Goal: Transaction & Acquisition: Obtain resource

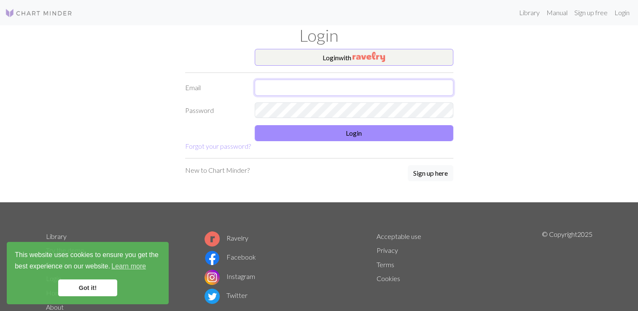
click at [275, 94] on input "text" at bounding box center [354, 88] width 199 height 16
type input "duuuygudogu@gmail.com"
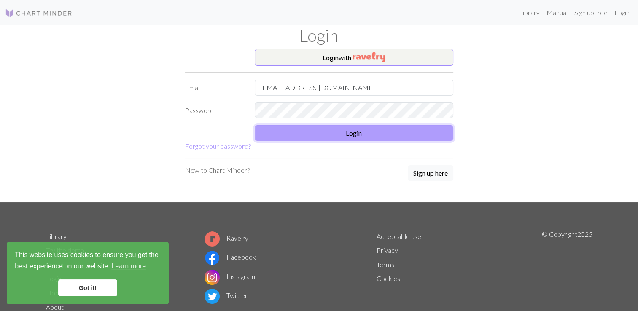
click at [295, 132] on button "Login" at bounding box center [354, 133] width 199 height 16
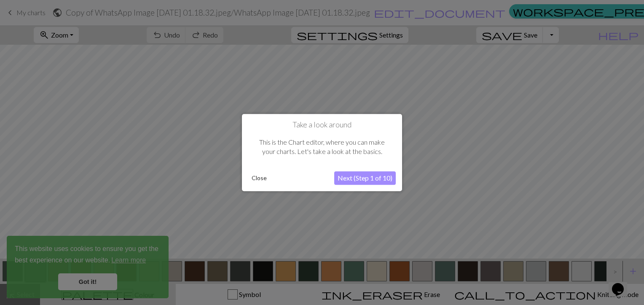
click at [265, 179] on button "Close" at bounding box center [259, 178] width 22 height 13
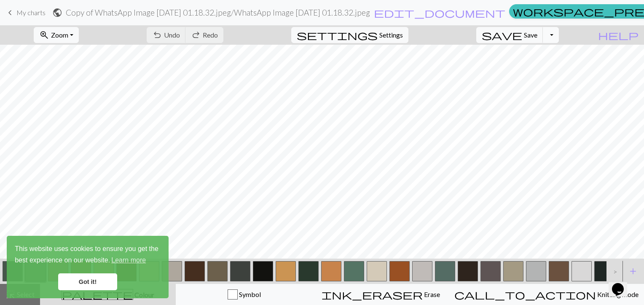
click at [559, 33] on button "Toggle Dropdown" at bounding box center [551, 35] width 16 height 16
click at [529, 70] on button "save_alt Download" at bounding box center [488, 66] width 139 height 13
click at [97, 285] on link "Got it!" at bounding box center [87, 281] width 59 height 17
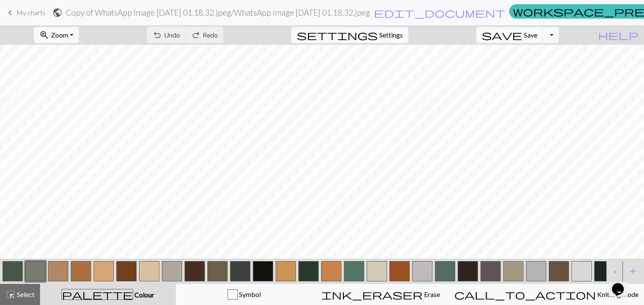
click at [620, 283] on icon "Chat widget" at bounding box center [618, 289] width 12 height 13
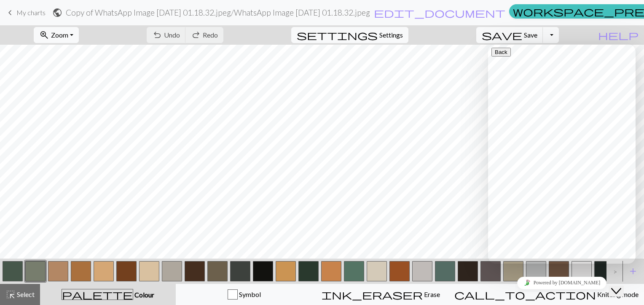
scroll to position [42, 0]
type input "dow"
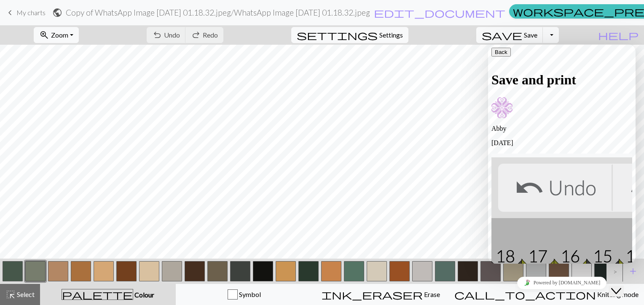
scroll to position [126, 0]
click at [593, 32] on div "zoom_in Zoom Zoom Fit all Fit width Fit height 50% 100% 150% 200% undo Undo Und…" at bounding box center [296, 34] width 593 height 19
click at [559, 33] on button "Toggle Dropdown" at bounding box center [551, 35] width 16 height 16
drag, startPoint x: 524, startPoint y: 58, endPoint x: 509, endPoint y: 66, distance: 16.6
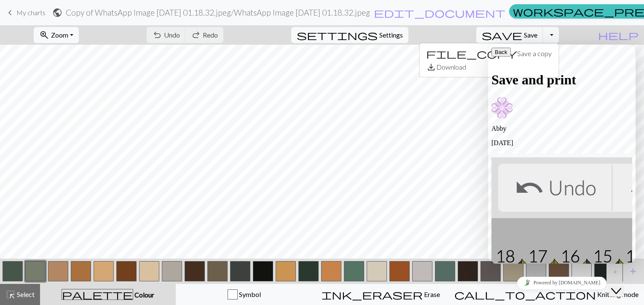
click at [519, 56] on div "Back" at bounding box center [561, 52] width 141 height 9
click at [495, 53] on icon "button" at bounding box center [495, 52] width 0 height 6
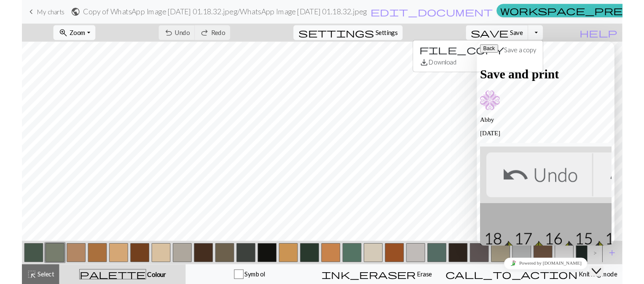
scroll to position [582, 0]
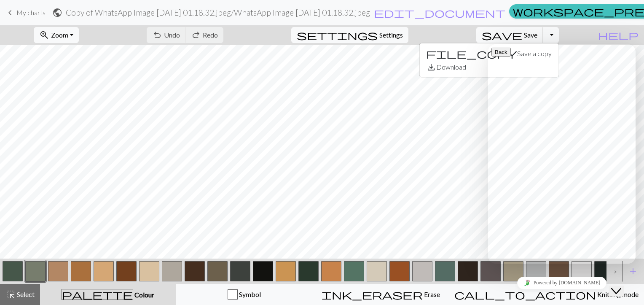
click at [593, 31] on div "zoom_in Zoom Zoom Fit all Fit width Fit height 50% 100% 150% 200% undo Undo Und…" at bounding box center [296, 34] width 593 height 19
click at [619, 286] on icon "Close Chat This icon closes the chat window." at bounding box center [616, 291] width 10 height 10
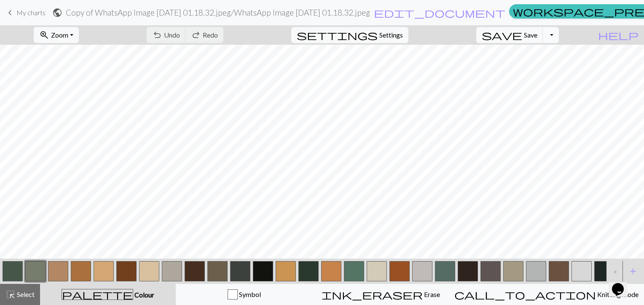
click at [559, 31] on button "Toggle Dropdown" at bounding box center [551, 35] width 16 height 16
click at [546, 65] on button "save_alt Download" at bounding box center [488, 66] width 139 height 13
click at [559, 30] on button "Toggle Dropdown" at bounding box center [551, 35] width 16 height 16
click at [544, 68] on button "save_alt Download" at bounding box center [488, 66] width 139 height 13
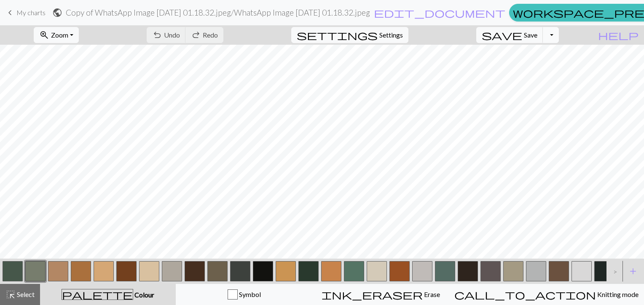
click at [559, 36] on button "Toggle Dropdown" at bounding box center [551, 35] width 16 height 16
click at [558, 64] on button "save_alt Download" at bounding box center [488, 66] width 139 height 13
click at [593, 29] on div "zoom_in Zoom Zoom Fit all Fit width Fit height 50% 100% 150% 200% undo Undo Und…" at bounding box center [296, 34] width 593 height 19
click at [559, 35] on button "Toggle Dropdown" at bounding box center [551, 35] width 16 height 16
click at [537, 68] on button "save_alt Download" at bounding box center [488, 66] width 139 height 13
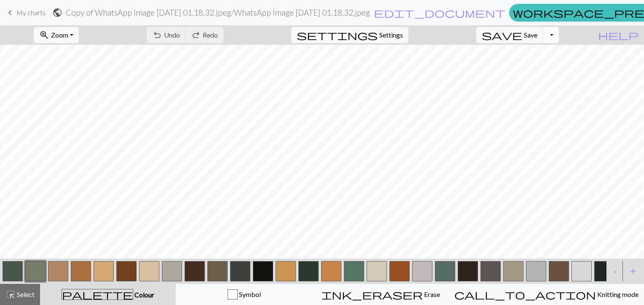
click at [559, 35] on button "Toggle Dropdown" at bounding box center [551, 35] width 16 height 16
click at [545, 64] on button "save_alt Download" at bounding box center [488, 66] width 139 height 13
click at [402, 31] on span "Settings" at bounding box center [391, 35] width 24 height 10
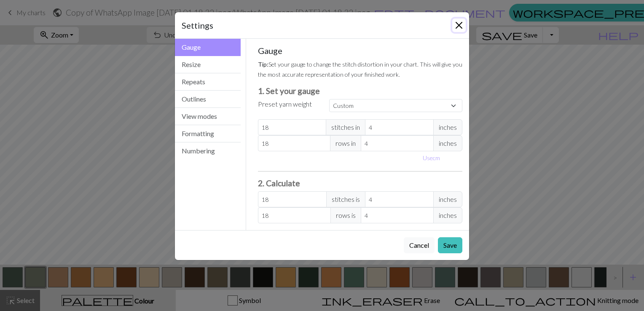
click at [457, 23] on button "Close" at bounding box center [458, 25] width 13 height 13
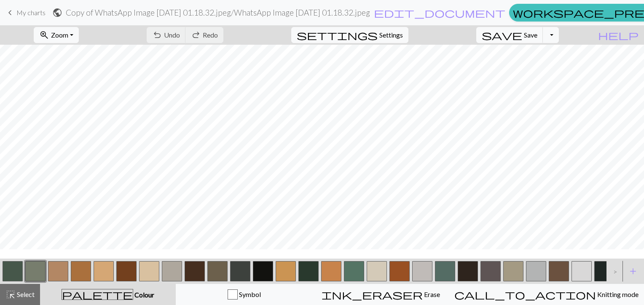
scroll to position [842, 131]
click at [559, 34] on button "Toggle Dropdown" at bounding box center [551, 35] width 16 height 16
click at [528, 49] on button "file_copy Save a copy" at bounding box center [488, 53] width 139 height 13
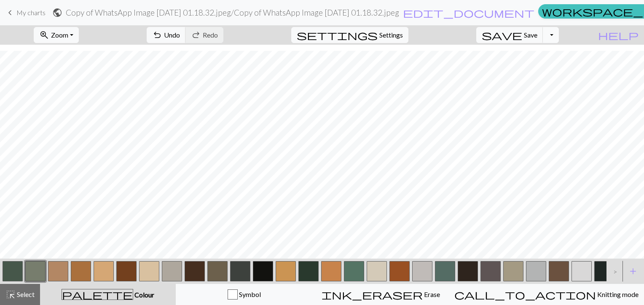
click at [559, 32] on button "Toggle Dropdown" at bounding box center [551, 35] width 16 height 16
click at [524, 68] on button "save_alt Download" at bounding box center [488, 66] width 139 height 13
click at [559, 36] on button "Toggle Dropdown" at bounding box center [551, 35] width 16 height 16
click at [538, 66] on button "save_alt Download" at bounding box center [488, 66] width 139 height 13
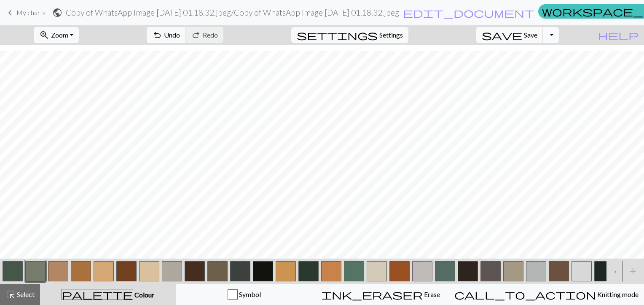
click at [559, 33] on button "Toggle Dropdown" at bounding box center [551, 35] width 16 height 16
click at [540, 67] on button "save_alt Download" at bounding box center [488, 66] width 139 height 13
click at [68, 33] on span "Zoom" at bounding box center [59, 35] width 17 height 8
click at [90, 83] on button "Fit height" at bounding box center [68, 80] width 67 height 13
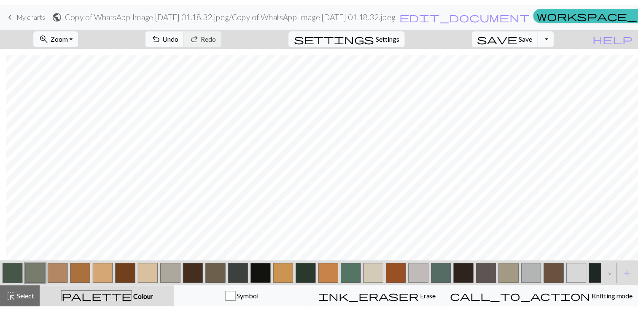
scroll to position [327, 6]
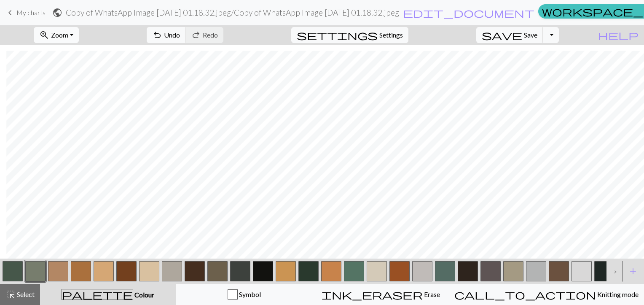
click at [68, 35] on span "Zoom" at bounding box center [59, 35] width 17 height 8
click at [82, 142] on button "200%" at bounding box center [68, 141] width 67 height 13
click at [79, 38] on button "zoom_in Zoom Zoom" at bounding box center [56, 35] width 45 height 16
click at [83, 99] on button "50%" at bounding box center [68, 100] width 67 height 13
drag, startPoint x: 81, startPoint y: 33, endPoint x: 80, endPoint y: 41, distance: 7.7
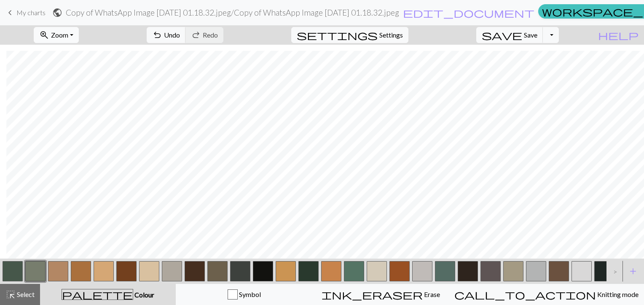
click at [68, 33] on span "Zoom" at bounding box center [59, 35] width 17 height 8
click at [83, 51] on button "Fit all" at bounding box center [68, 53] width 67 height 13
click at [559, 37] on button "Toggle Dropdown" at bounding box center [551, 35] width 16 height 16
click at [548, 51] on button "file_copy Save a copy" at bounding box center [488, 53] width 139 height 13
click at [559, 32] on button "Toggle Dropdown" at bounding box center [551, 35] width 16 height 16
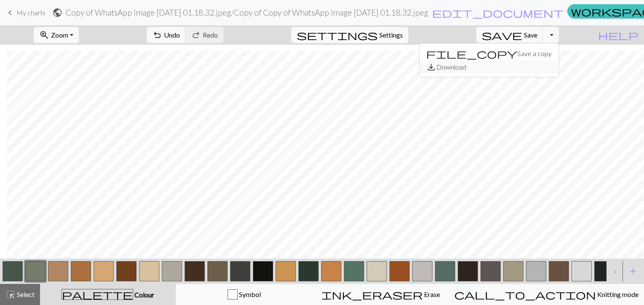
click at [546, 65] on button "save_alt Download" at bounding box center [488, 66] width 139 height 13
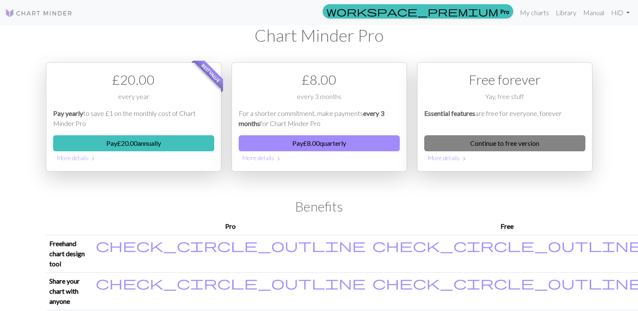
click at [462, 146] on link "Continue to free version" at bounding box center [504, 143] width 161 height 16
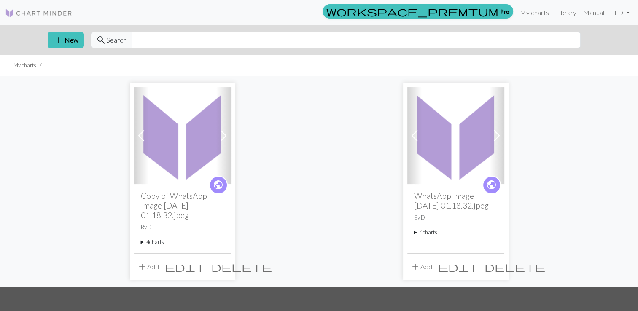
click at [158, 242] on summary "4 charts" at bounding box center [182, 242] width 83 height 8
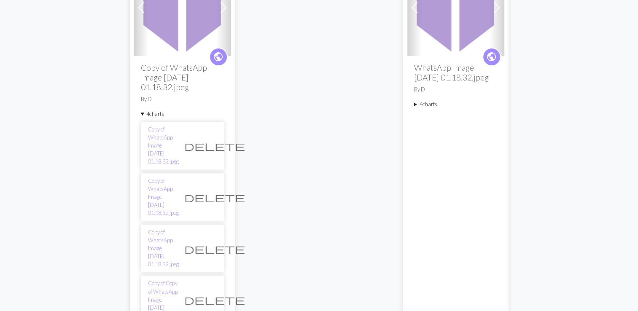
scroll to position [126, 0]
click at [161, 139] on link "Copy of WhatsApp Image [DATE] 01.18.32.jpeg" at bounding box center [163, 147] width 31 height 40
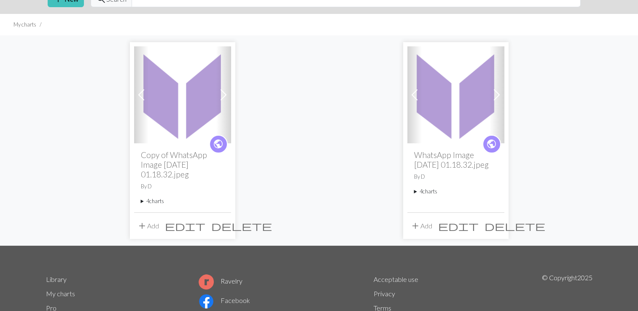
scroll to position [42, 0]
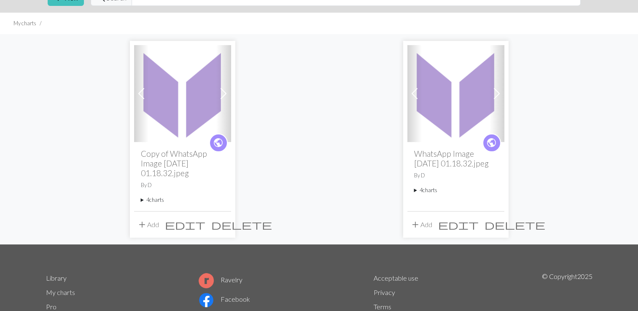
click at [221, 88] on span at bounding box center [223, 93] width 13 height 13
click at [153, 201] on summary "4 charts" at bounding box center [182, 200] width 83 height 8
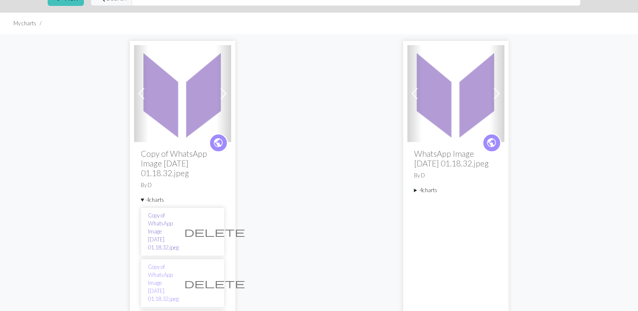
scroll to position [126, 0]
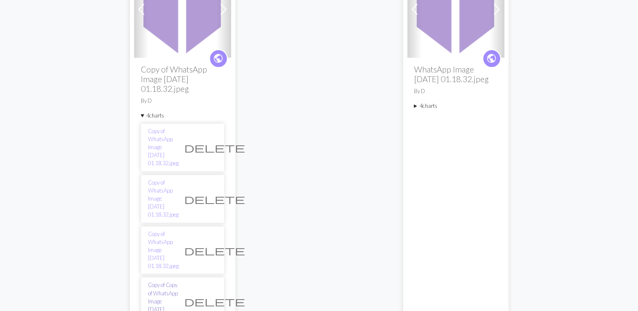
click at [174, 281] on link "Copy of Copy of WhatsApp Image [DATE] 01.18.32.jpeg" at bounding box center [163, 301] width 31 height 40
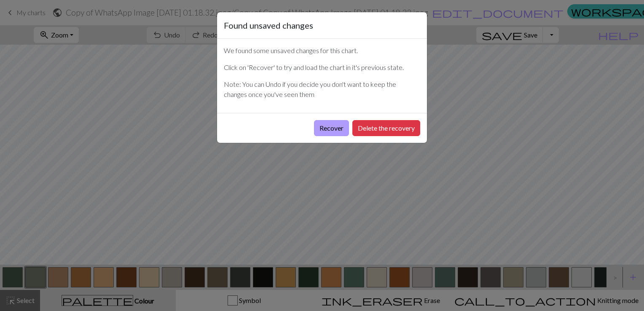
click at [322, 129] on button "Recover" at bounding box center [331, 128] width 35 height 16
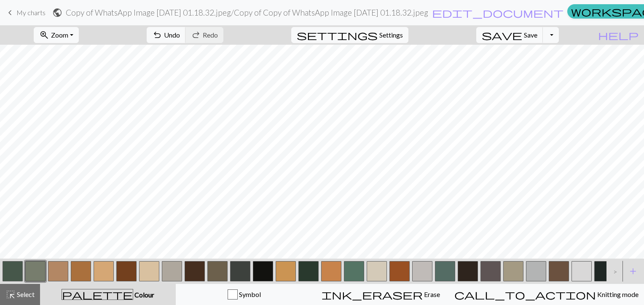
click at [565, 36] on div "save Save Save Toggle Dropdown file_copy Save a copy save_alt Download" at bounding box center [517, 34] width 95 height 19
click at [559, 40] on button "Toggle Dropdown" at bounding box center [551, 35] width 16 height 16
click at [545, 66] on button "save_alt Download" at bounding box center [488, 66] width 139 height 13
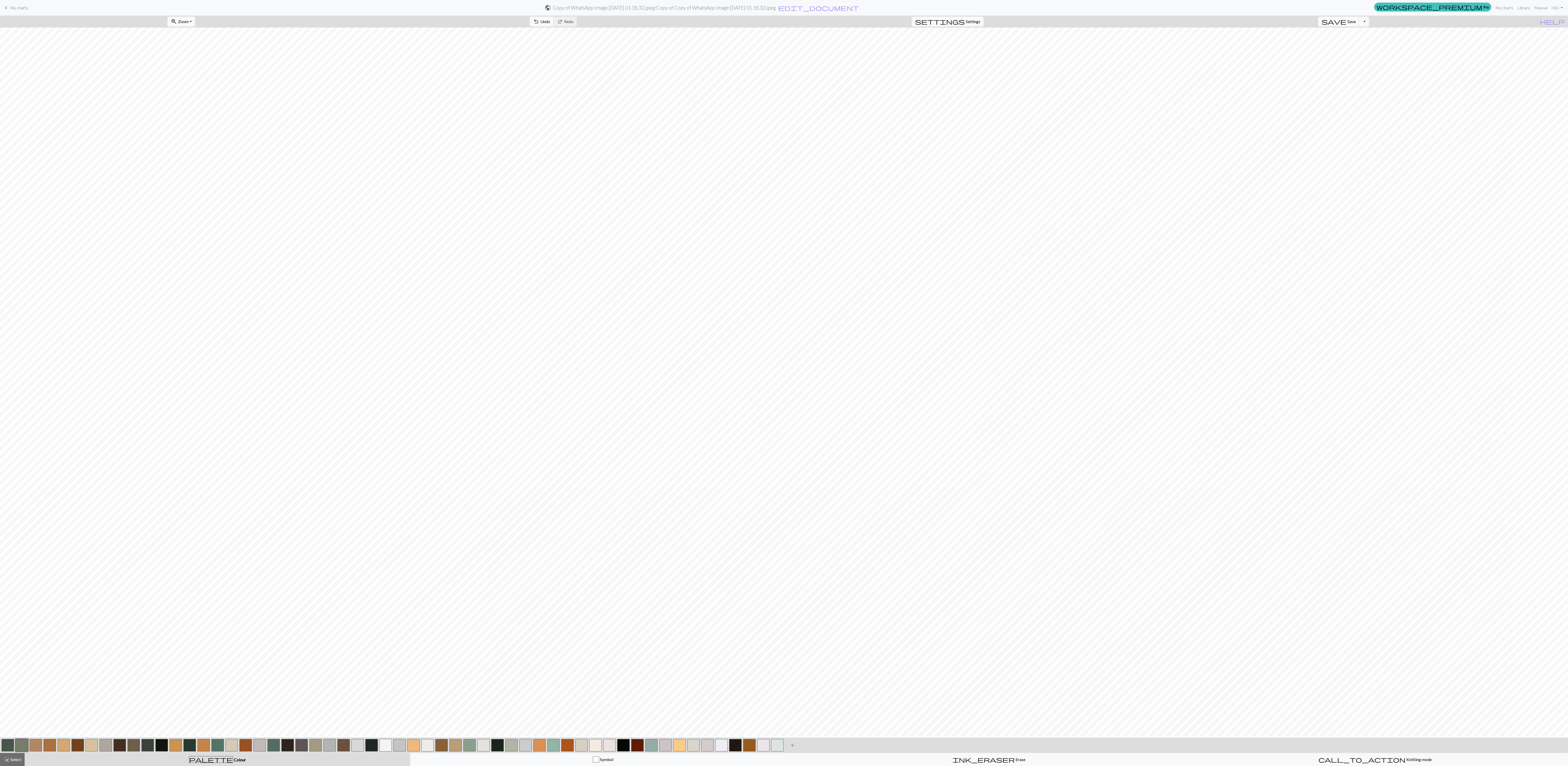
click at [396, 187] on span "add" at bounding box center [793, 745] width 6 height 7
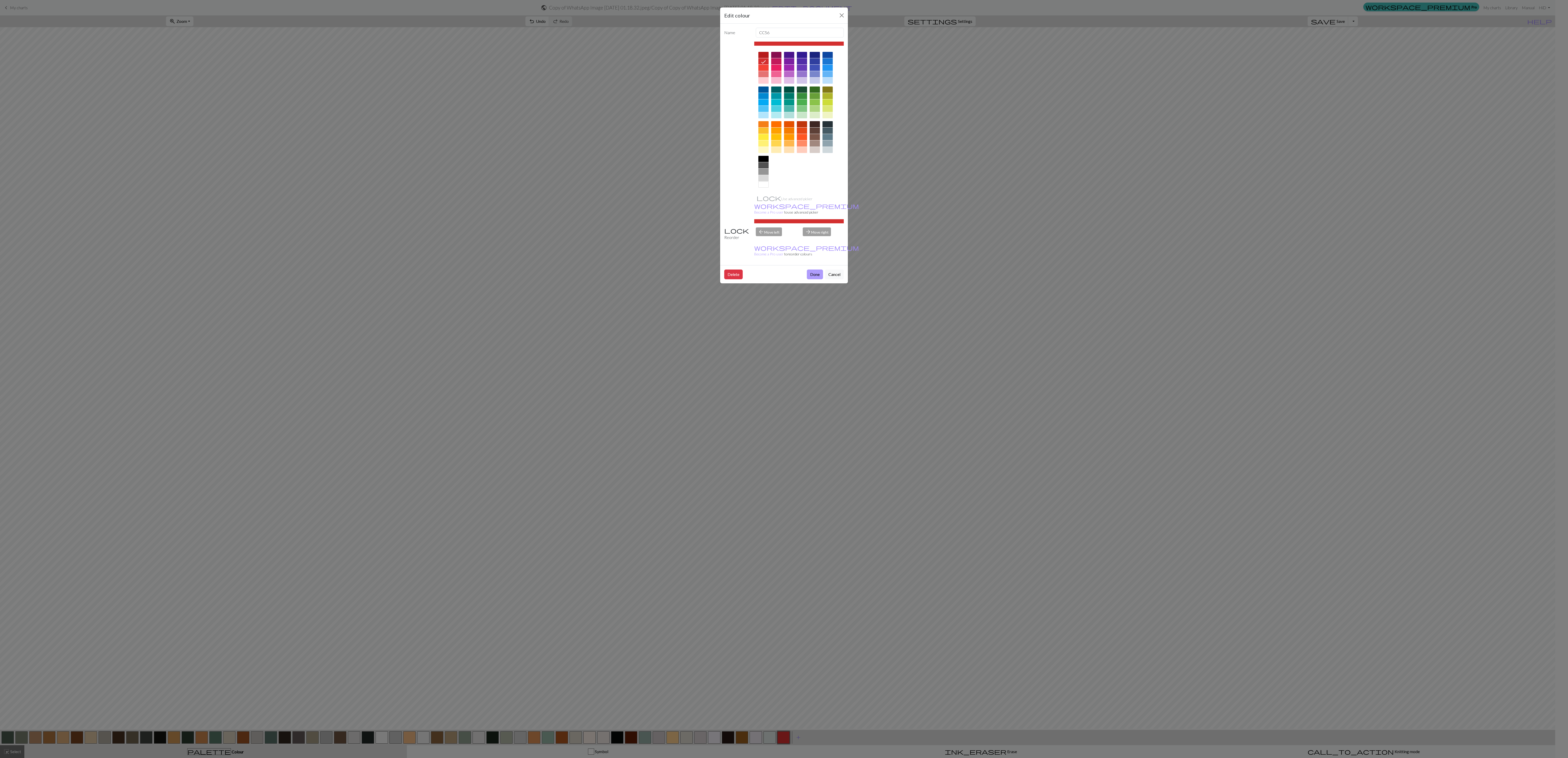
click at [392, 185] on button "Done" at bounding box center [815, 275] width 16 height 10
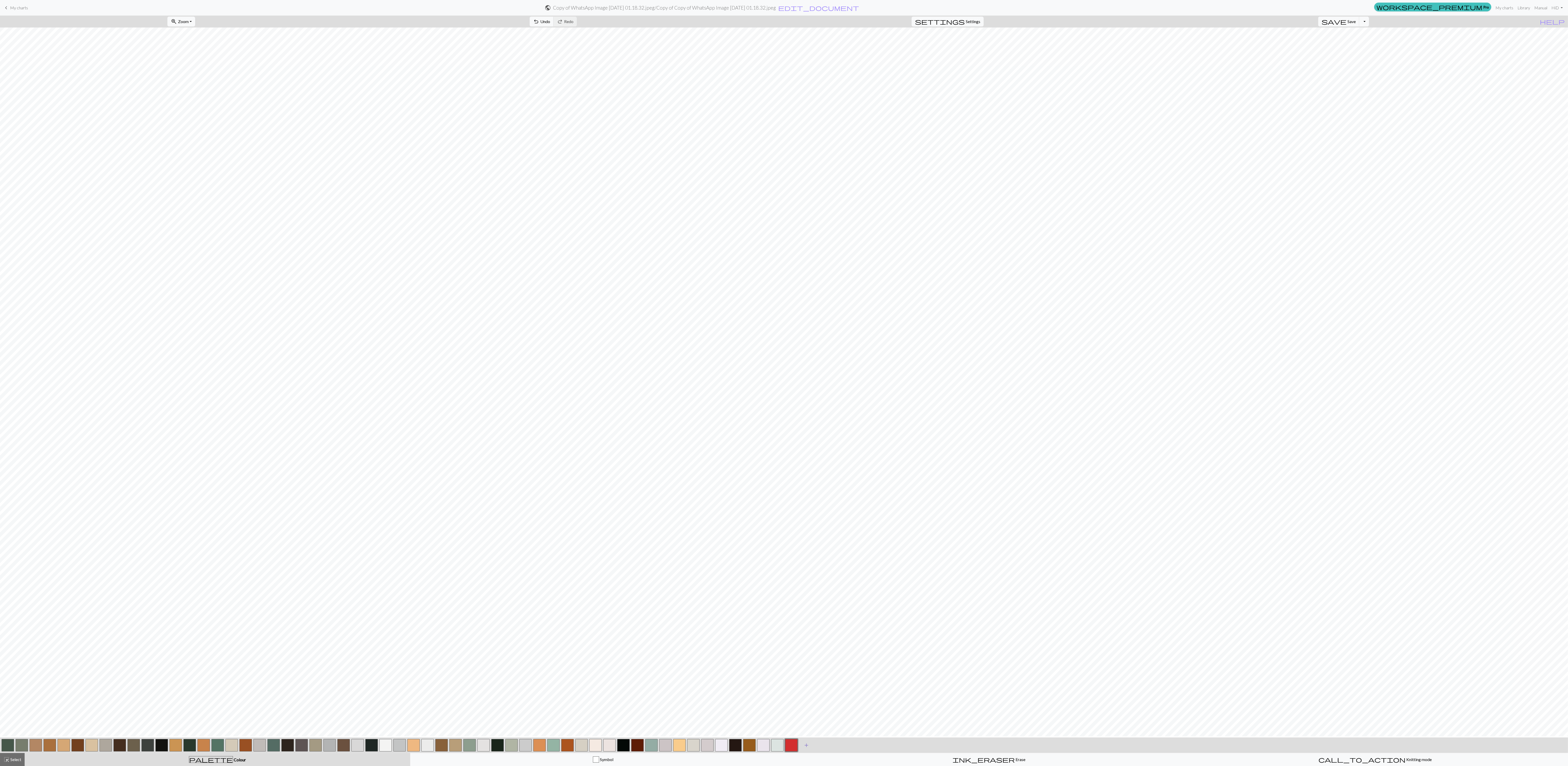
click at [396, 187] on span "add" at bounding box center [807, 745] width 6 height 7
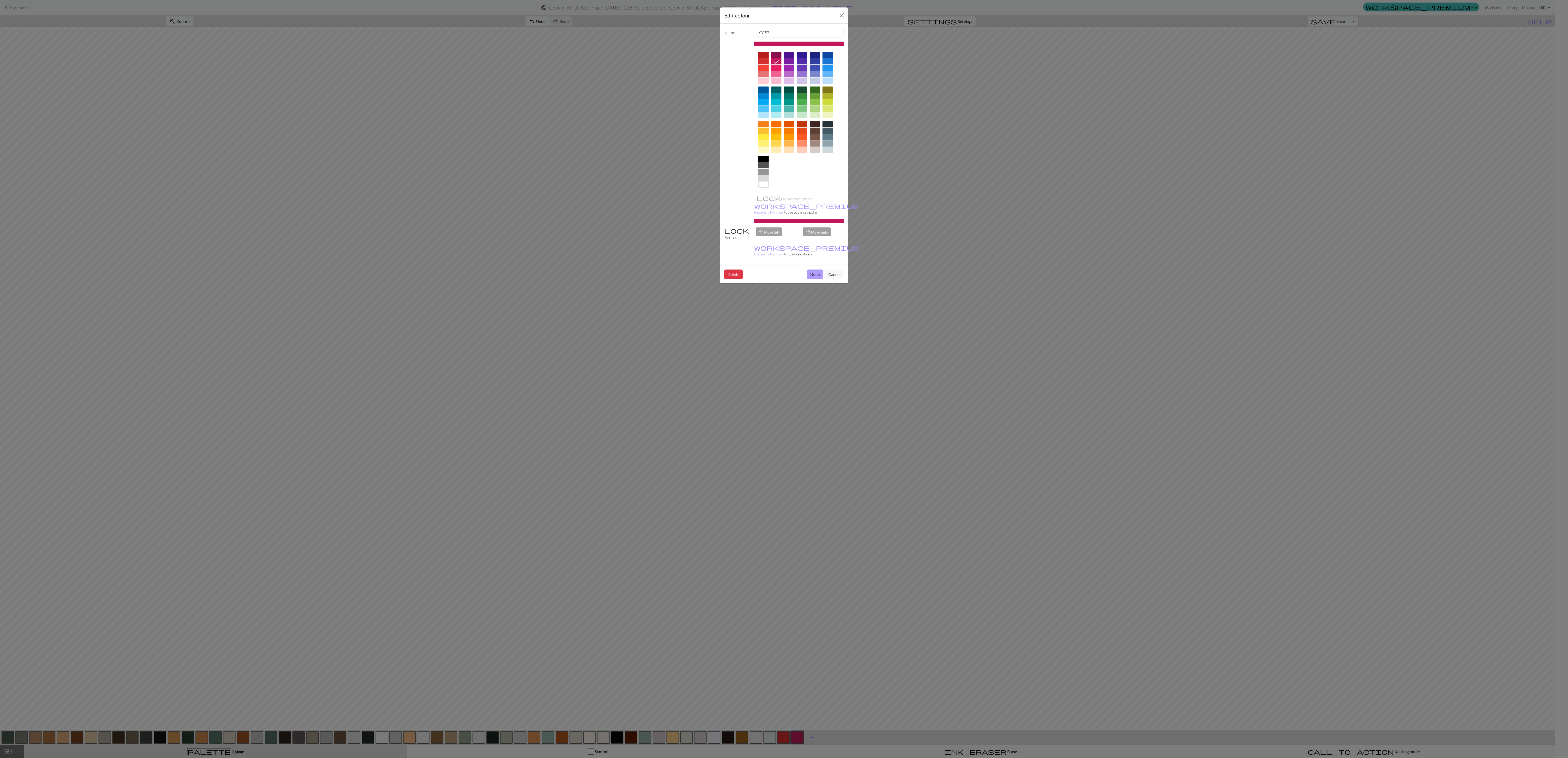
click at [392, 185] on button "Done" at bounding box center [815, 275] width 16 height 10
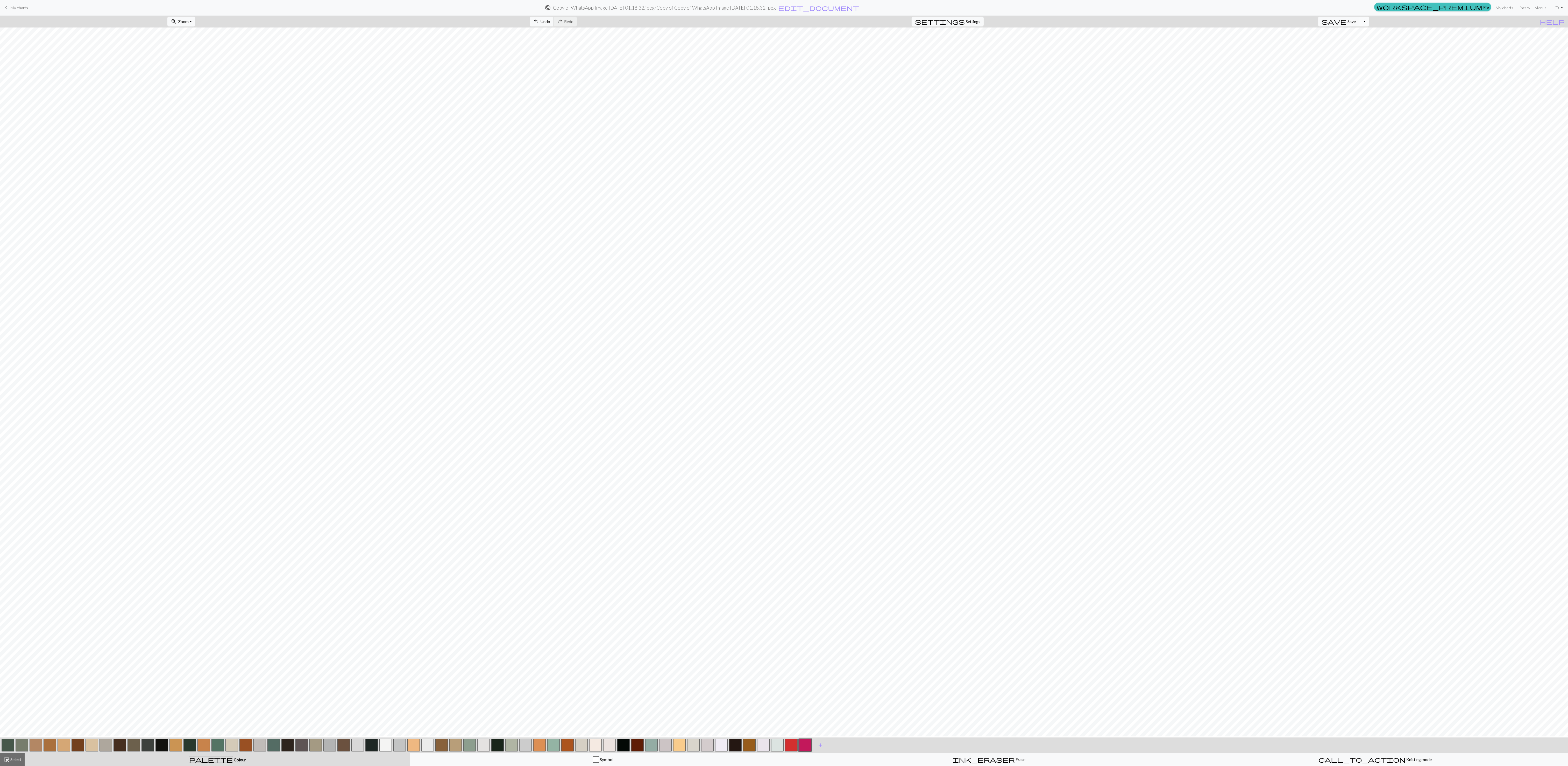
click at [396, 20] on button "Toggle Dropdown" at bounding box center [1364, 22] width 10 height 10
click at [396, 42] on button "save_alt Download" at bounding box center [1326, 42] width 85 height 8
